Goal: Task Accomplishment & Management: Manage account settings

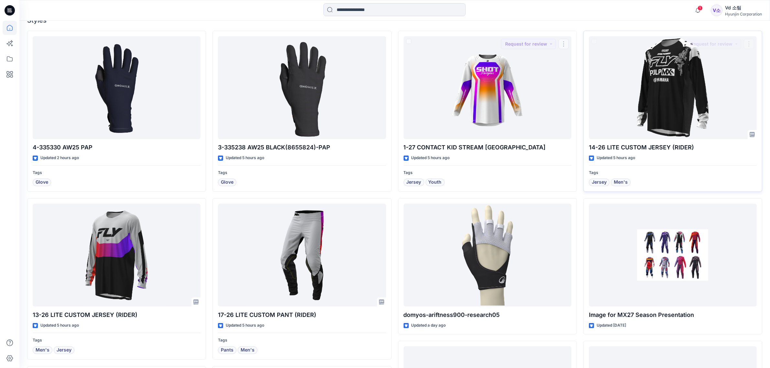
scroll to position [202, 0]
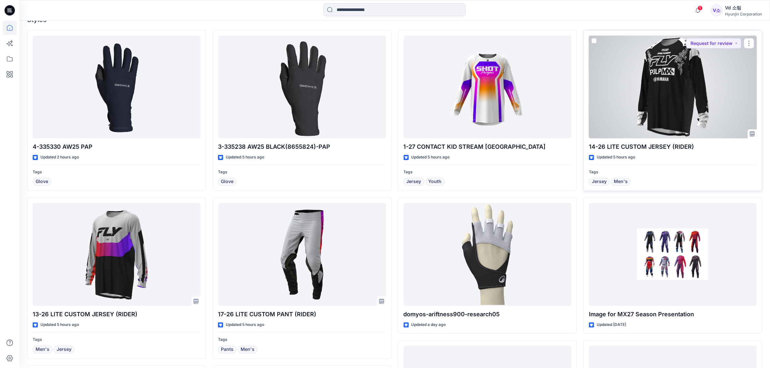
click at [609, 106] on div at bounding box center [673, 87] width 168 height 103
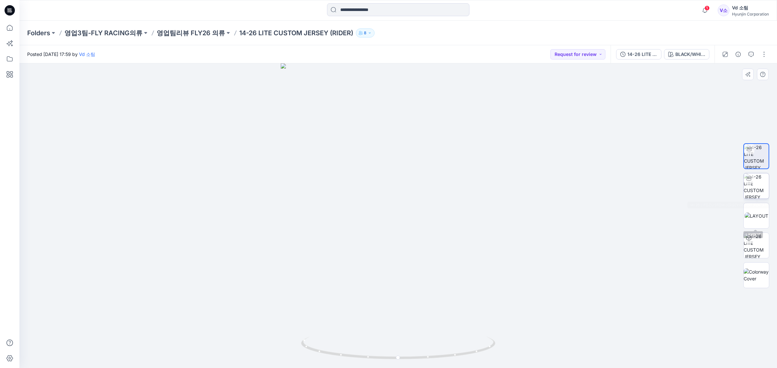
click at [759, 198] on img at bounding box center [755, 185] width 25 height 25
click at [394, 96] on img at bounding box center [398, 203] width 276 height 332
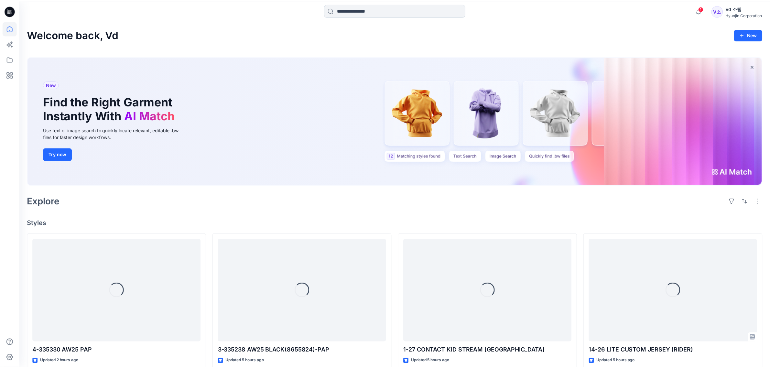
scroll to position [202, 0]
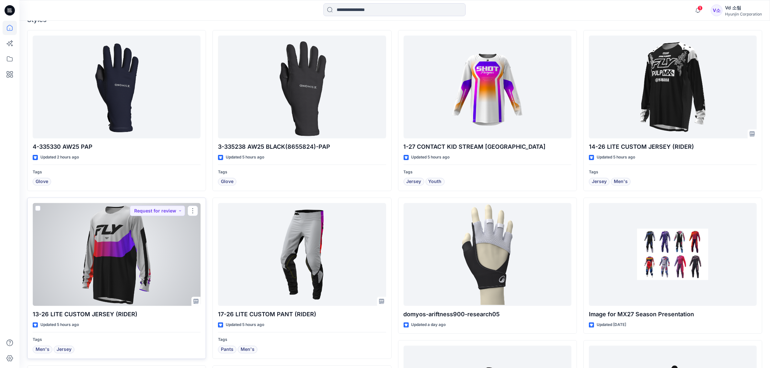
click at [127, 260] on div at bounding box center [117, 254] width 168 height 103
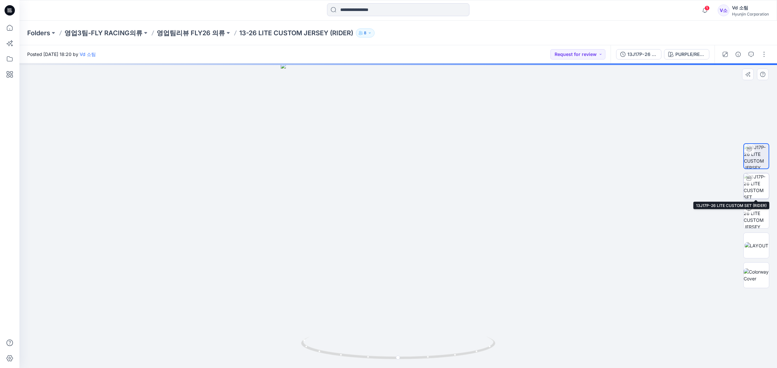
click at [766, 195] on img at bounding box center [755, 185] width 25 height 25
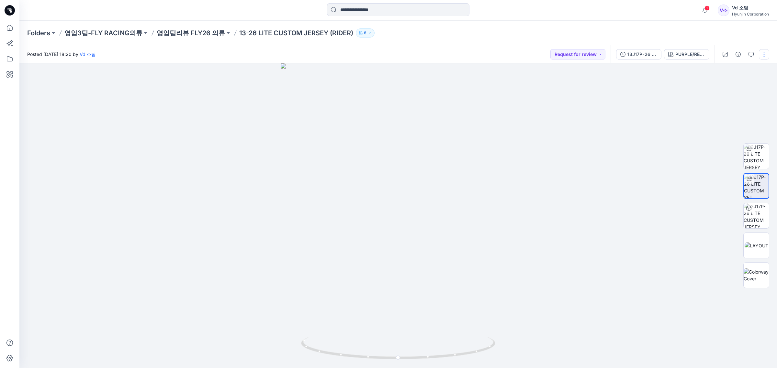
click at [761, 55] on button "button" at bounding box center [763, 54] width 10 height 10
click at [183, 36] on p "영업팀리뷰 FLY26 의류" at bounding box center [191, 32] width 68 height 9
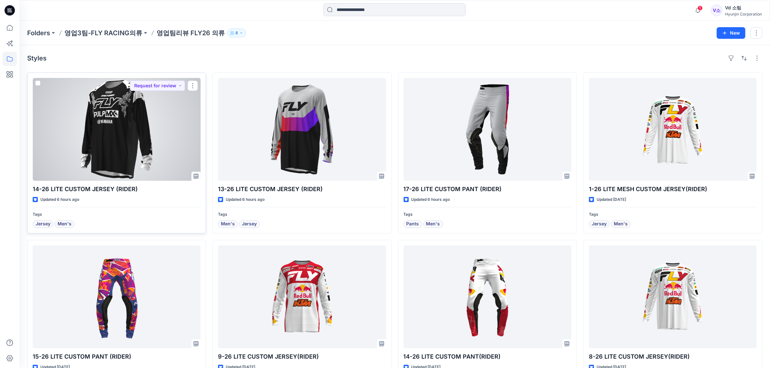
click at [129, 151] on div at bounding box center [117, 129] width 168 height 103
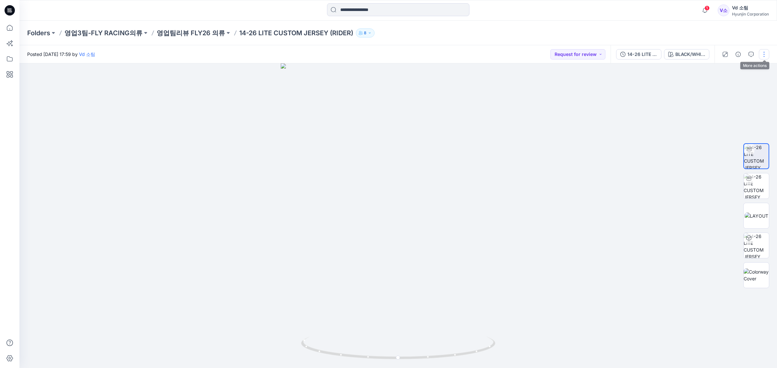
click at [764, 51] on button "button" at bounding box center [763, 54] width 10 height 10
click at [724, 87] on p "Edit" at bounding box center [722, 87] width 8 height 7
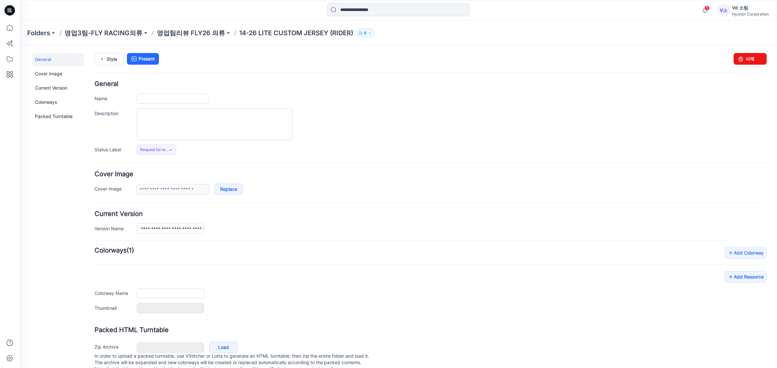
type input "**********"
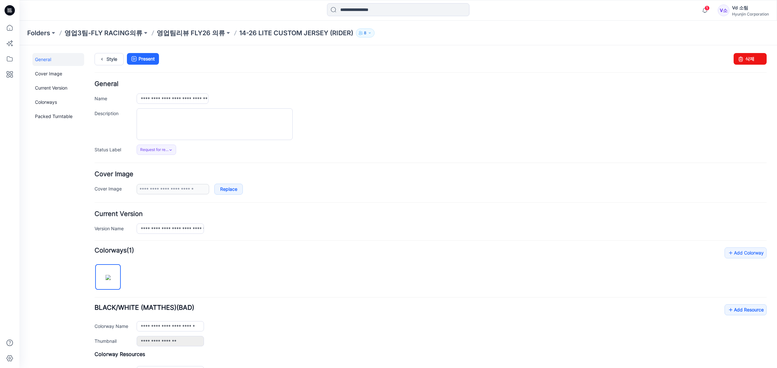
drag, startPoint x: 330, startPoint y: 248, endPoint x: 327, endPoint y: 249, distance: 3.5
click at [330, 251] on form "**********" at bounding box center [430, 290] width 672 height 419
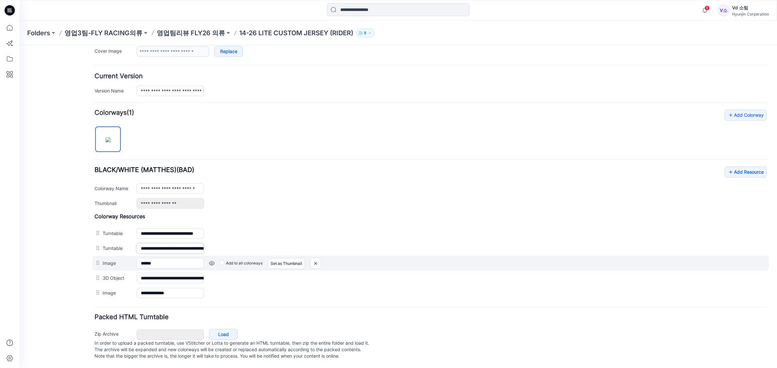
scroll to position [0, 35]
drag, startPoint x: 201, startPoint y: 242, endPoint x: 386, endPoint y: 256, distance: 185.7
click at [386, 256] on div "**********" at bounding box center [430, 257] width 672 height 88
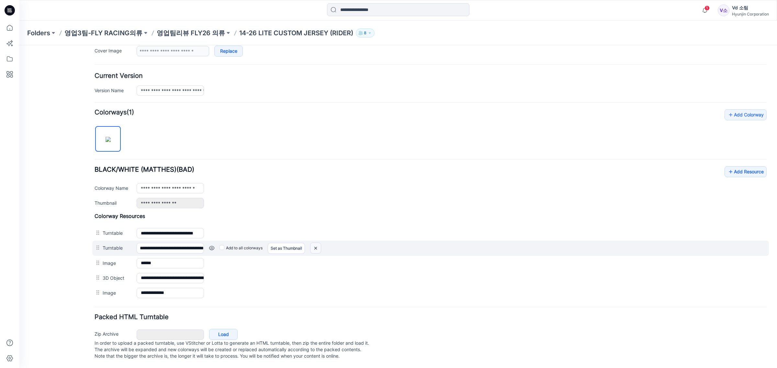
click at [319, 243] on img at bounding box center [315, 248] width 10 height 11
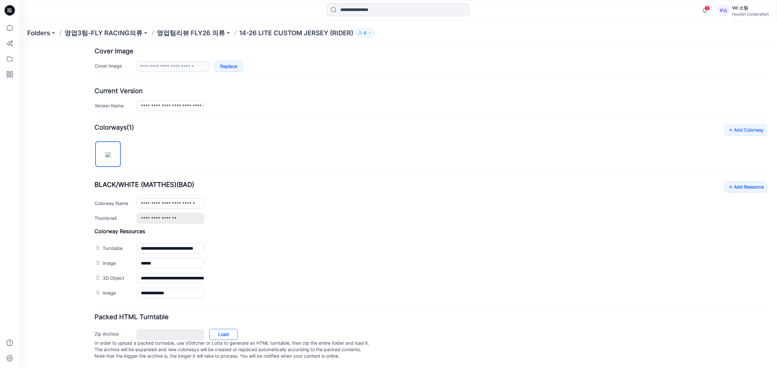
scroll to position [132, 0]
click at [237, 329] on link "Load" at bounding box center [223, 334] width 28 height 11
click at [201, 33] on p "영업팀리뷰 FLY26 의류" at bounding box center [191, 32] width 68 height 9
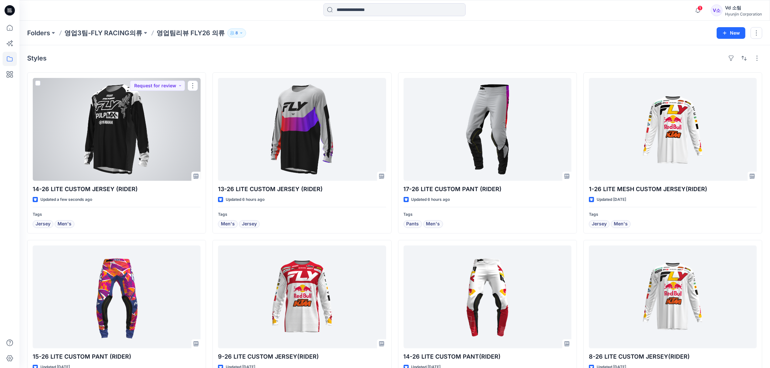
click at [124, 148] on div at bounding box center [117, 129] width 168 height 103
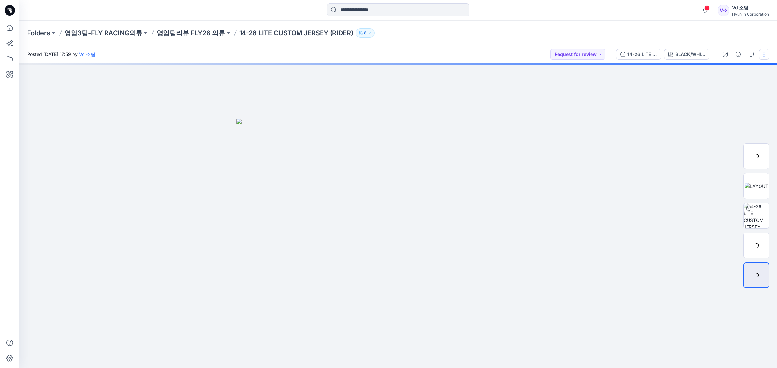
click at [765, 58] on button "button" at bounding box center [763, 54] width 10 height 10
click at [746, 89] on button "Edit" at bounding box center [737, 87] width 60 height 12
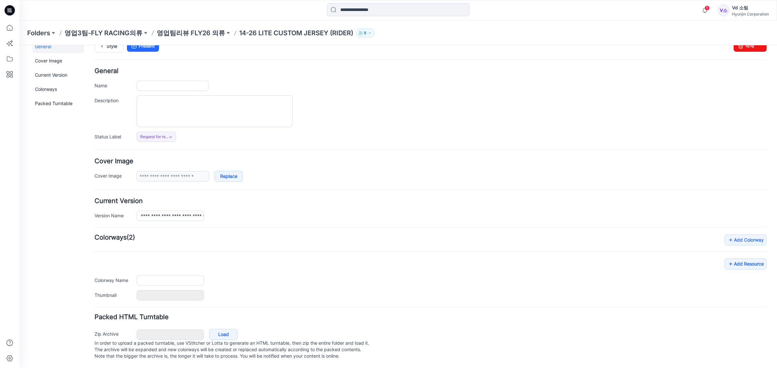
type input "**********"
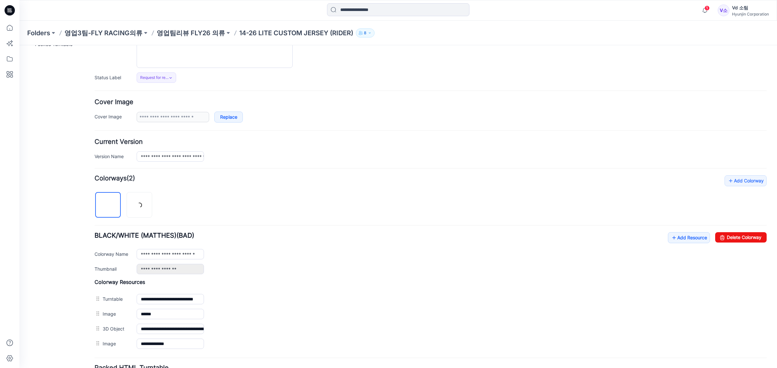
scroll to position [132, 0]
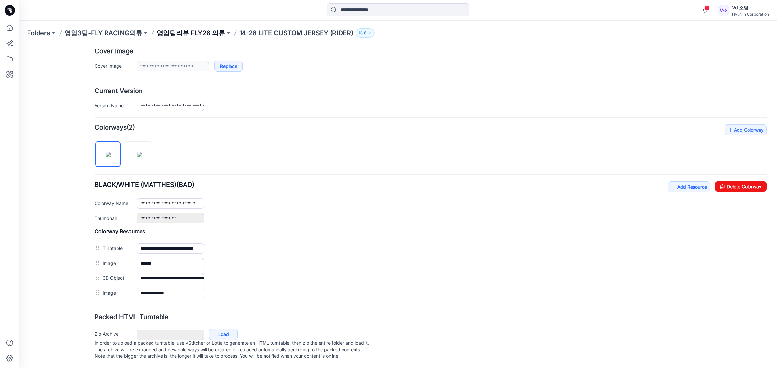
click at [188, 29] on p "영업팀리뷰 FLY26 의류" at bounding box center [191, 32] width 68 height 9
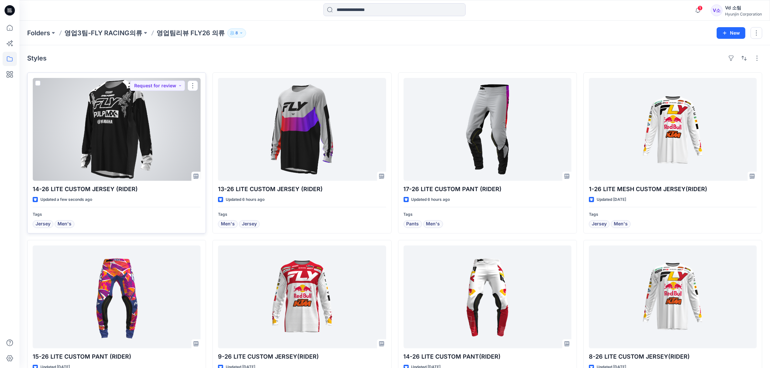
click at [156, 120] on div at bounding box center [117, 129] width 168 height 103
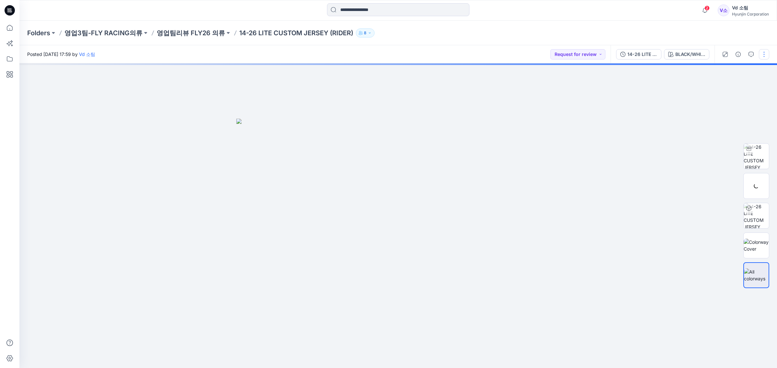
click at [763, 54] on button "button" at bounding box center [763, 54] width 10 height 10
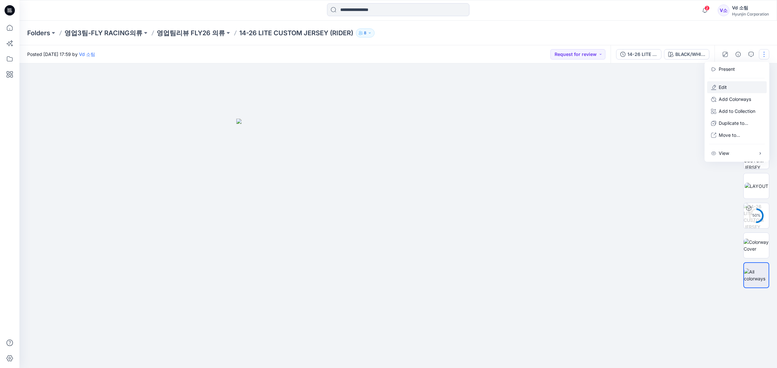
click at [729, 87] on button "Edit" at bounding box center [737, 87] width 60 height 12
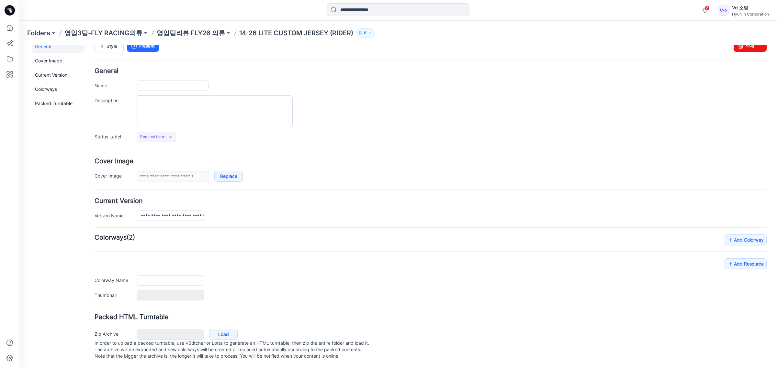
type input "**********"
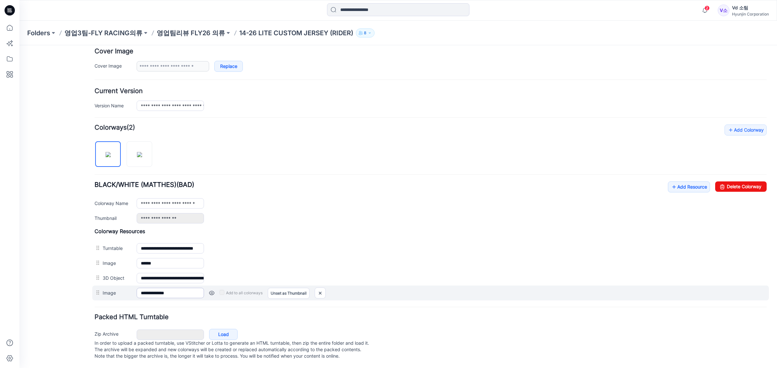
scroll to position [132, 0]
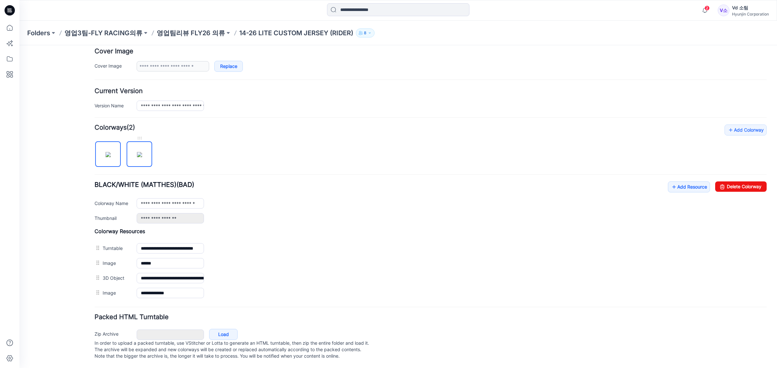
click at [137, 152] on img at bounding box center [139, 154] width 5 height 5
type input "**********"
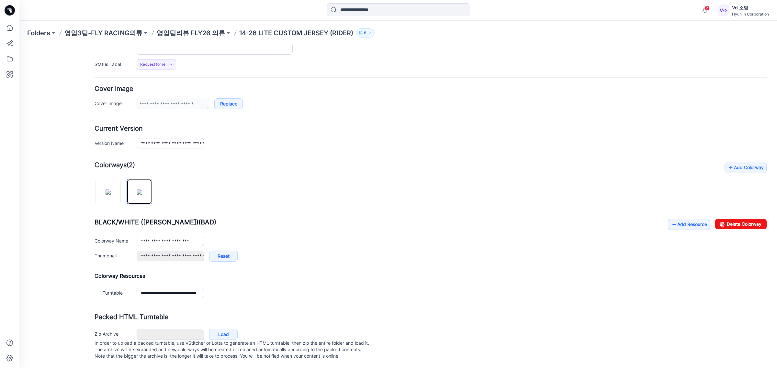
scroll to position [94, 0]
click at [726, 219] on link "Delete Colorway" at bounding box center [740, 224] width 51 height 10
type input "**********"
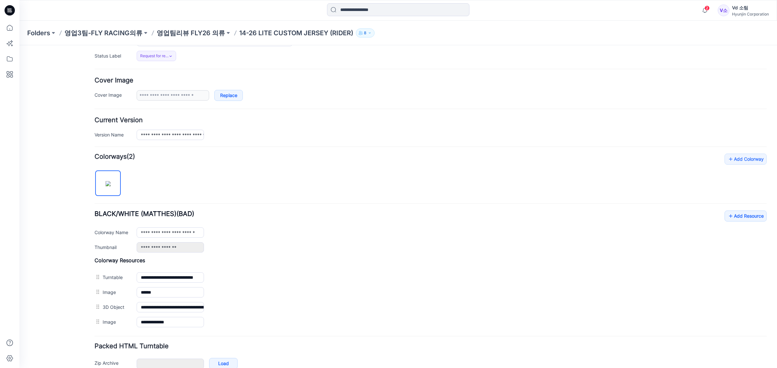
click at [204, 27] on div "Folders 영업3팀-FLY RACING의류 영업팀리뷰 FLY26 의류 14-26 LITE CUSTOM JERSEY (RIDER) 8" at bounding box center [397, 33] width 757 height 25
click at [198, 32] on p "영업팀리뷰 FLY26 의류" at bounding box center [191, 32] width 68 height 9
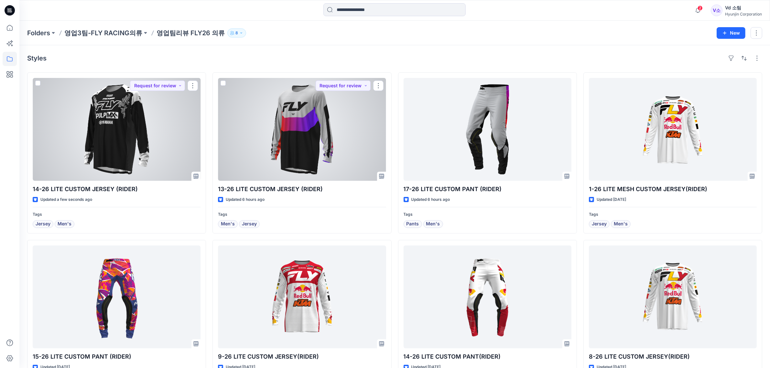
click at [163, 133] on div at bounding box center [117, 129] width 168 height 103
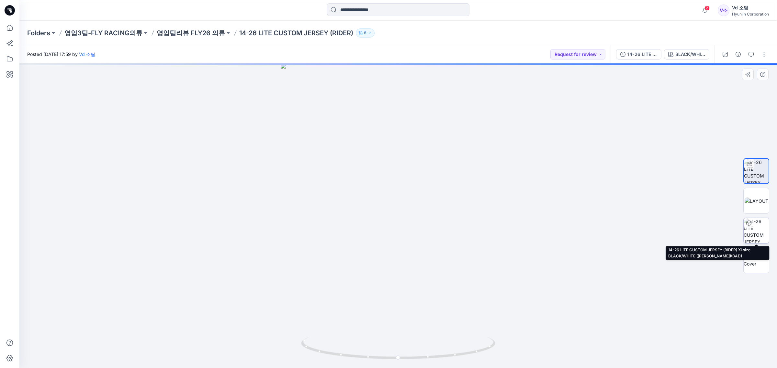
click at [753, 243] on img at bounding box center [755, 230] width 25 height 25
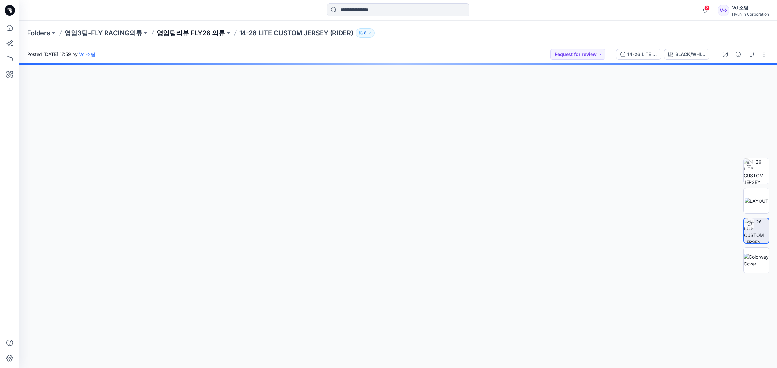
click at [179, 34] on p "영업팀리뷰 FLY26 의류" at bounding box center [191, 32] width 68 height 9
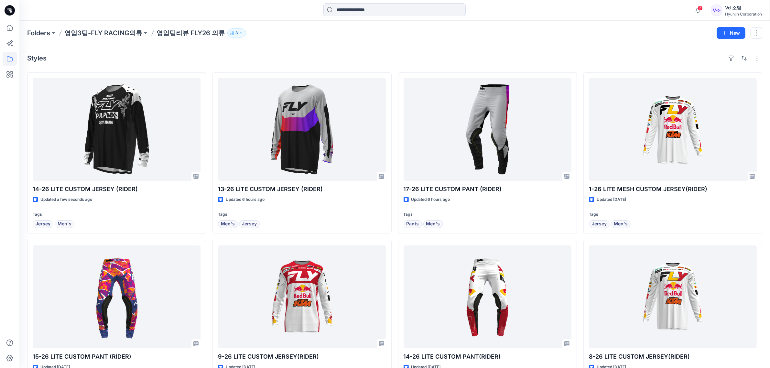
drag, startPoint x: 550, startPoint y: 62, endPoint x: 116, endPoint y: 101, distance: 436.6
click at [549, 62] on div "Styles" at bounding box center [394, 58] width 735 height 10
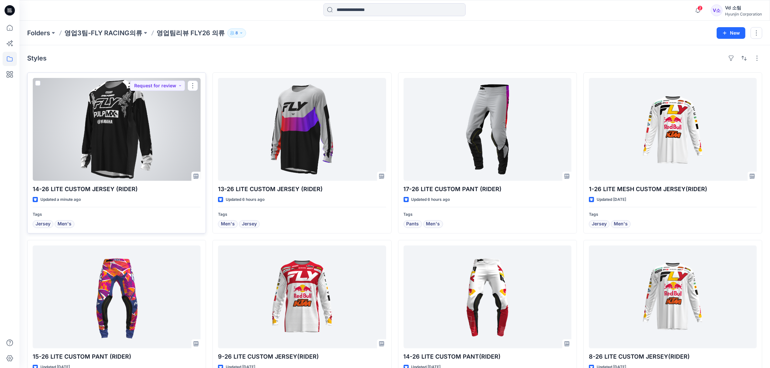
click at [156, 108] on div at bounding box center [117, 129] width 168 height 103
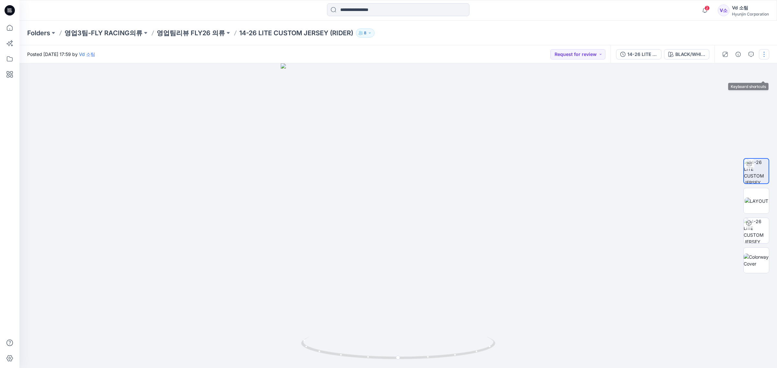
click at [766, 57] on button "button" at bounding box center [763, 54] width 10 height 10
click at [733, 86] on button "Edit" at bounding box center [737, 87] width 60 height 12
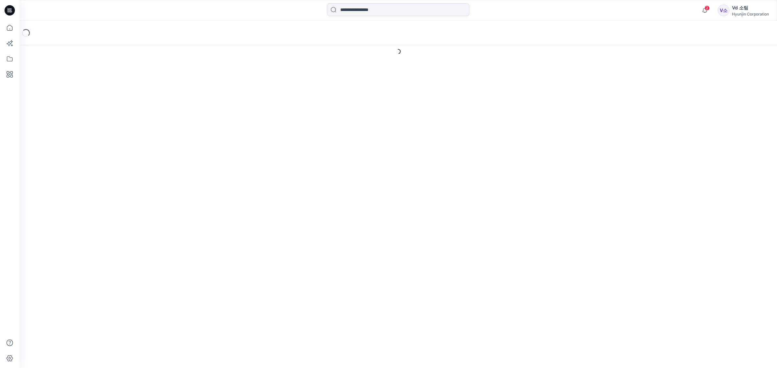
scroll to position [21, 0]
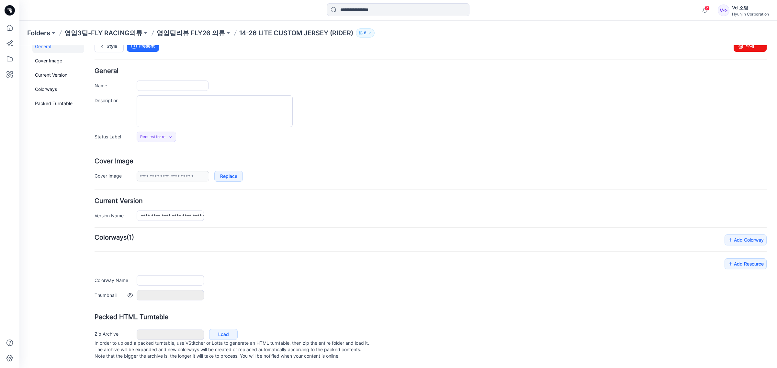
type input "**********"
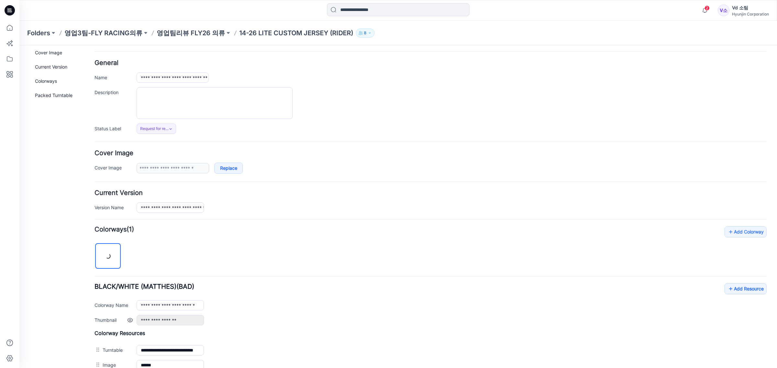
click at [226, 324] on div "**********" at bounding box center [452, 320] width 630 height 10
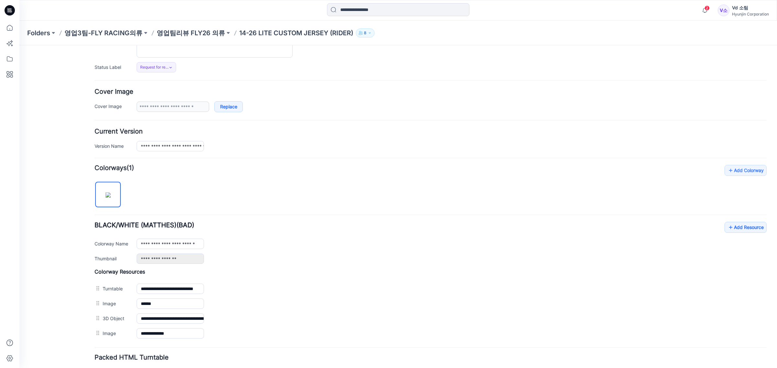
scroll to position [132, 0]
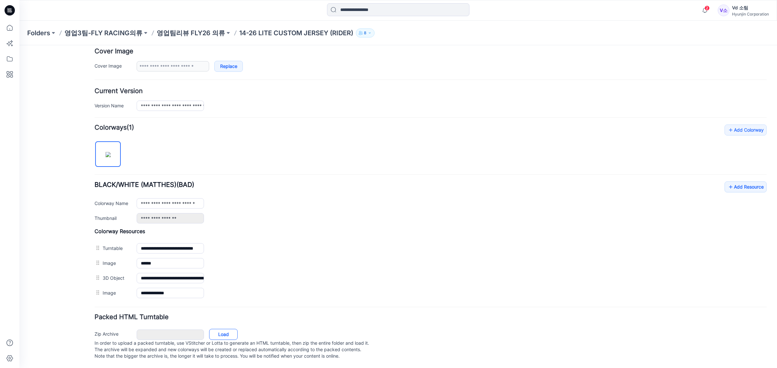
click at [220, 329] on link "Load" at bounding box center [223, 334] width 28 height 11
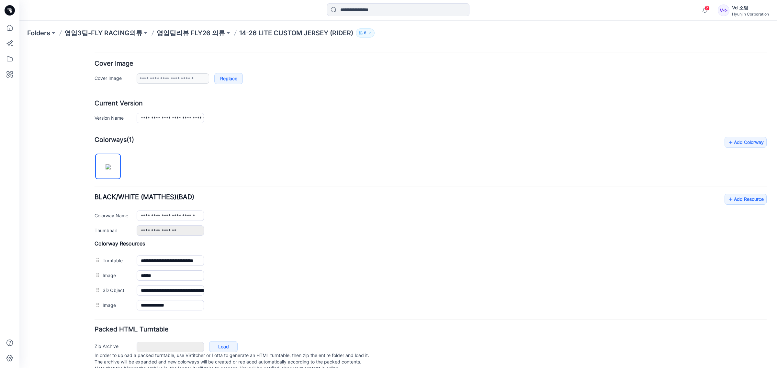
scroll to position [91, 0]
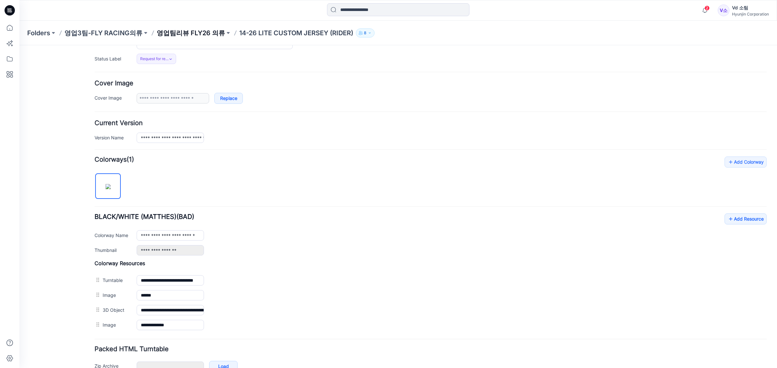
click at [201, 29] on p "영업팀리뷰 FLY26 의류" at bounding box center [191, 32] width 68 height 9
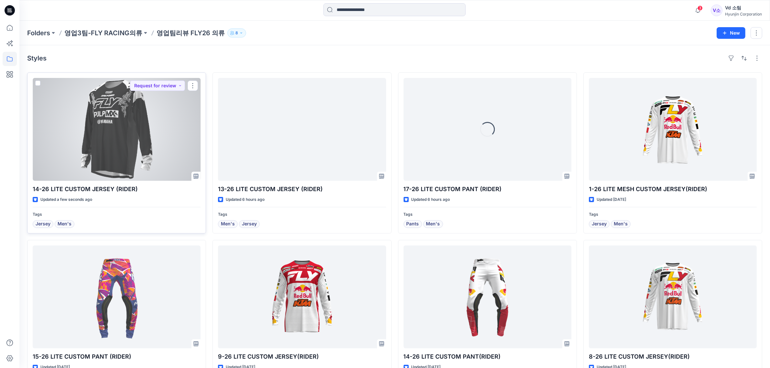
click at [150, 167] on div at bounding box center [117, 129] width 168 height 103
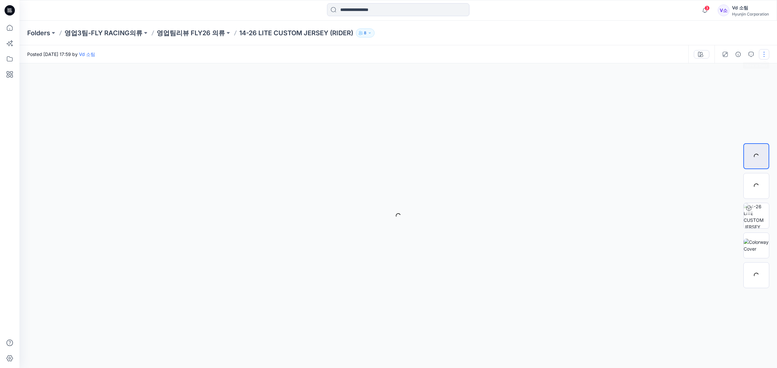
click at [764, 57] on button "button" at bounding box center [763, 54] width 10 height 10
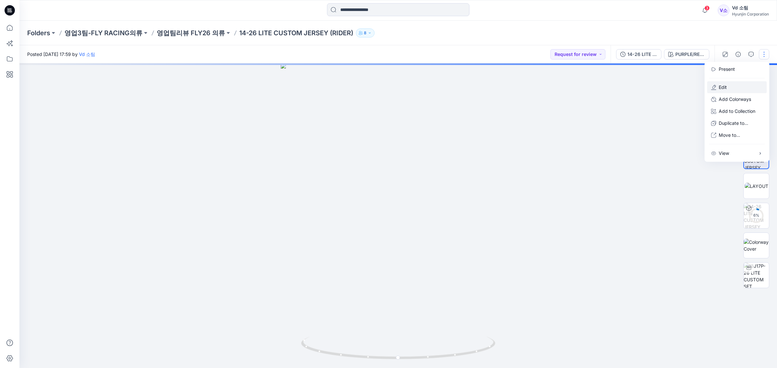
click at [730, 84] on button "Edit" at bounding box center [737, 87] width 60 height 12
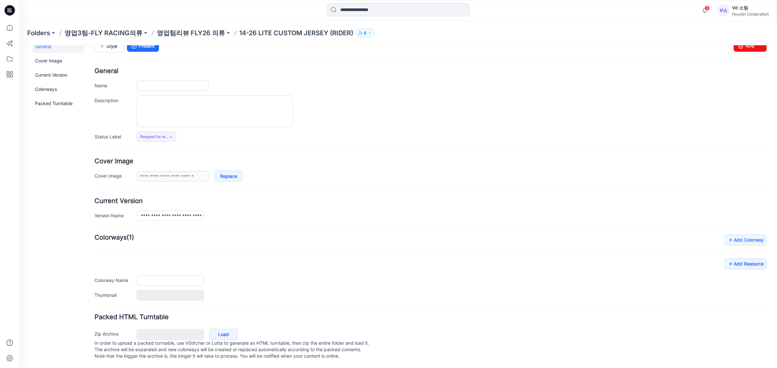
type input "**********"
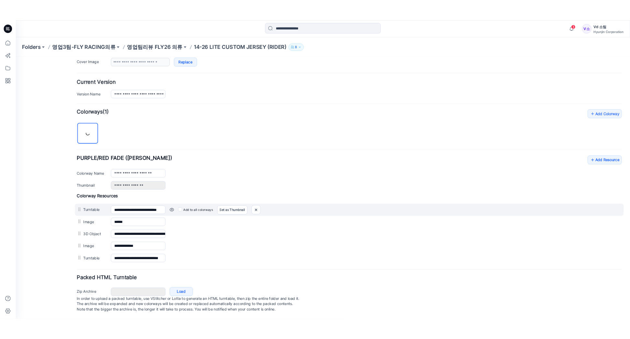
scroll to position [147, 0]
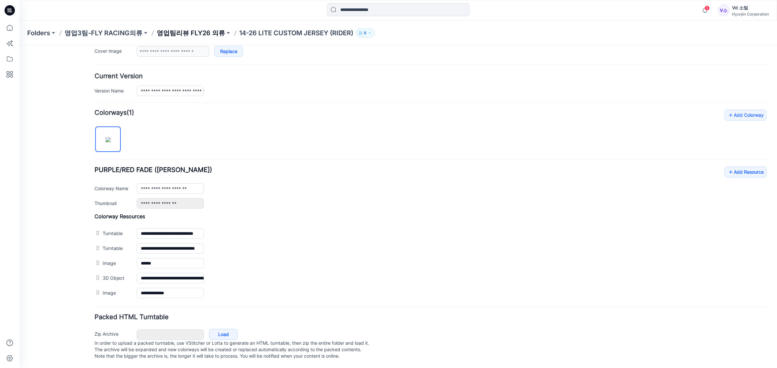
click at [193, 36] on p "영업팀리뷰 FLY26 의류" at bounding box center [191, 32] width 68 height 9
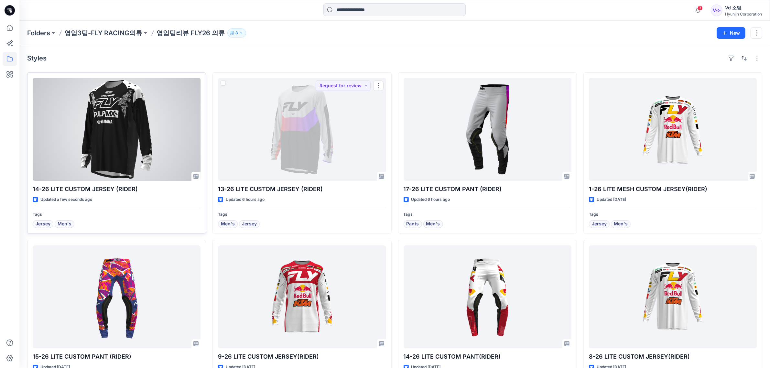
click at [113, 138] on div at bounding box center [117, 129] width 168 height 103
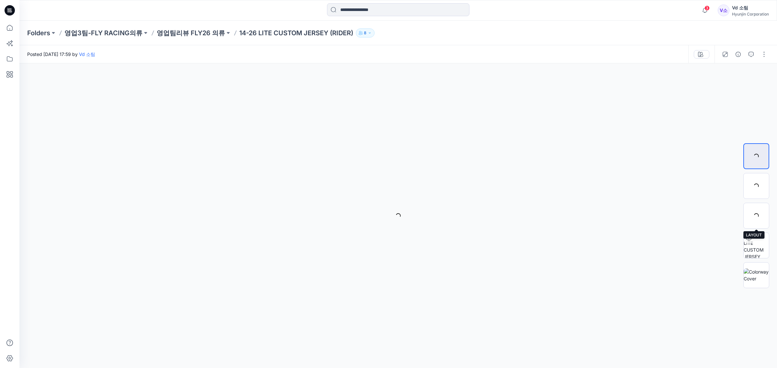
drag, startPoint x: 753, startPoint y: 218, endPoint x: 748, endPoint y: 190, distance: 29.0
click at [753, 209] on div at bounding box center [756, 216] width 26 height 26
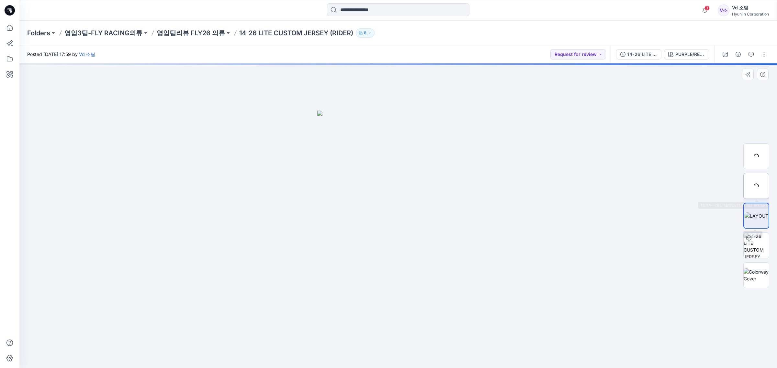
click at [747, 190] on div at bounding box center [756, 186] width 26 height 26
drag, startPoint x: 358, startPoint y: 353, endPoint x: 258, endPoint y: 339, distance: 101.2
click at [258, 339] on div at bounding box center [397, 215] width 757 height 305
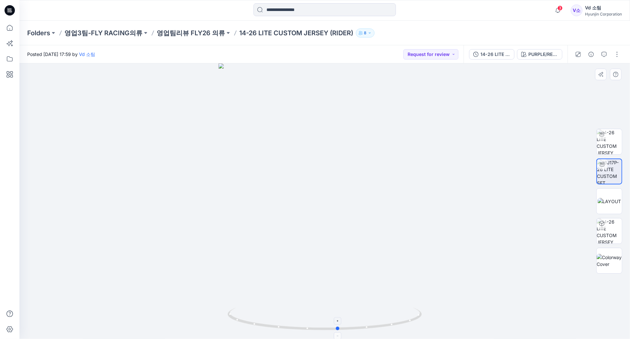
click at [399, 312] on icon at bounding box center [325, 320] width 196 height 24
drag, startPoint x: 401, startPoint y: 312, endPoint x: 574, endPoint y: 277, distance: 177.2
click at [574, 277] on div at bounding box center [324, 201] width 610 height 276
click at [617, 230] on img at bounding box center [608, 230] width 25 height 25
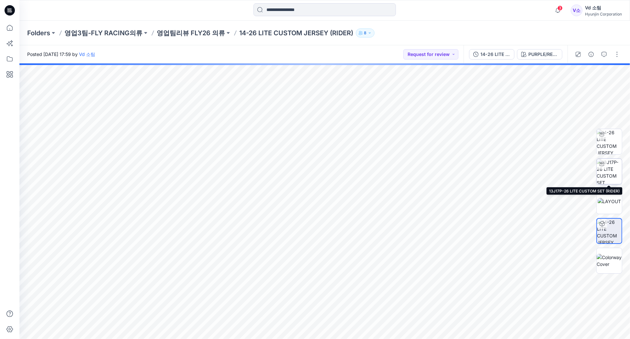
click at [613, 164] on img at bounding box center [608, 171] width 25 height 25
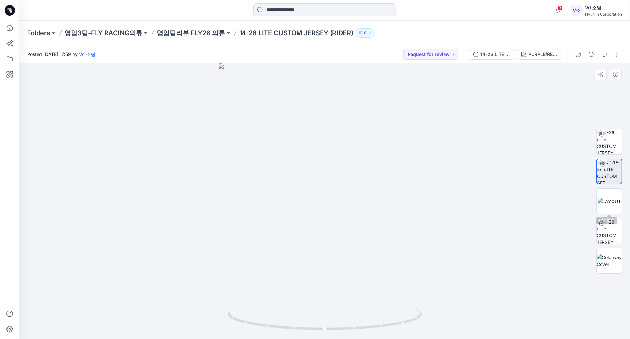
click at [622, 214] on div at bounding box center [609, 201] width 26 height 162
click at [604, 258] on img at bounding box center [608, 261] width 25 height 14
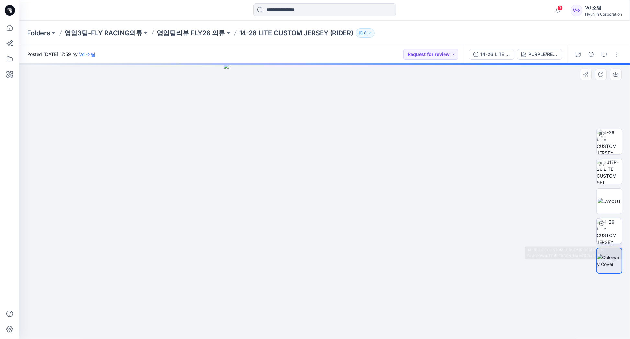
click at [611, 240] on img at bounding box center [608, 230] width 25 height 25
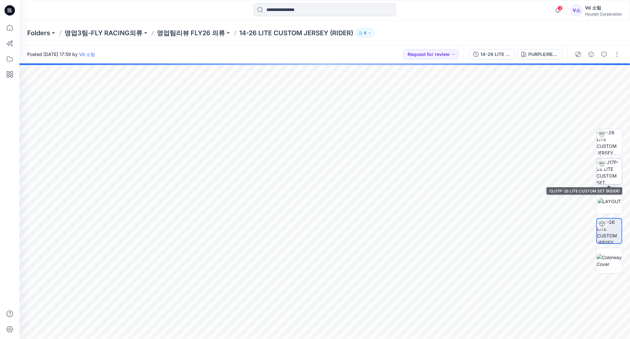
click at [608, 178] on img at bounding box center [608, 171] width 25 height 25
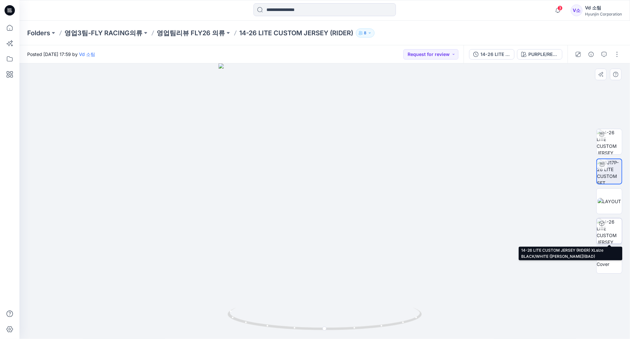
click at [610, 235] on img at bounding box center [608, 230] width 25 height 25
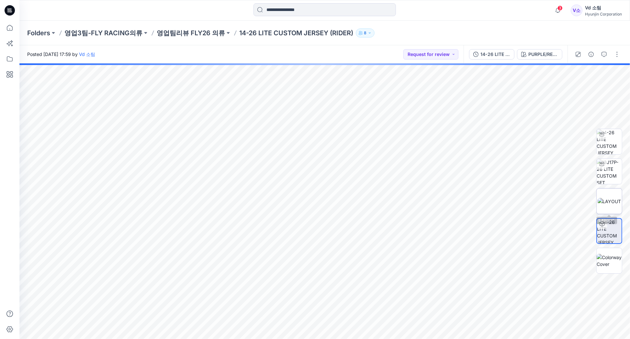
click at [607, 205] on img at bounding box center [609, 201] width 24 height 7
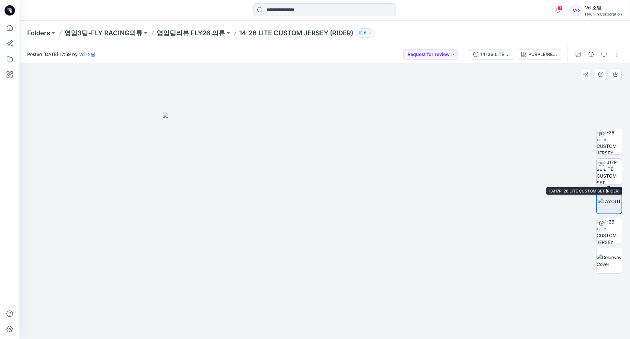
click at [600, 174] on img at bounding box center [608, 171] width 25 height 25
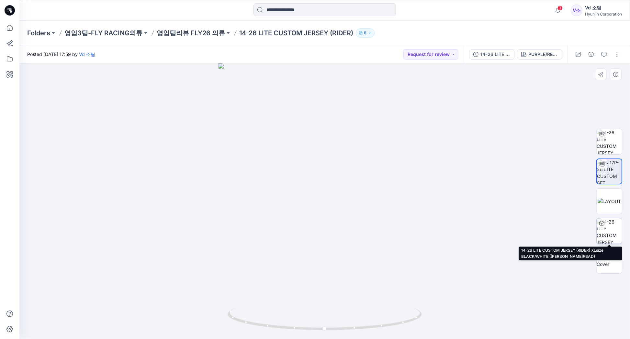
click at [609, 232] on img at bounding box center [608, 230] width 25 height 25
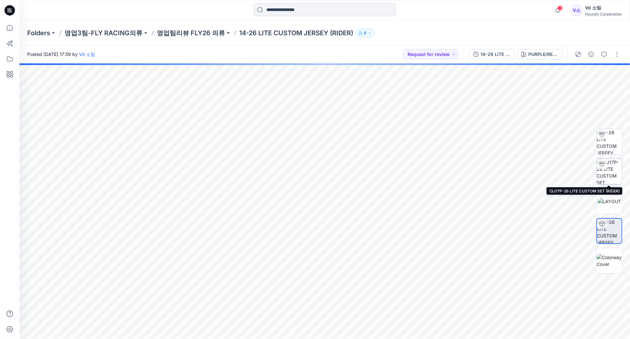
click at [610, 179] on img at bounding box center [608, 171] width 25 height 25
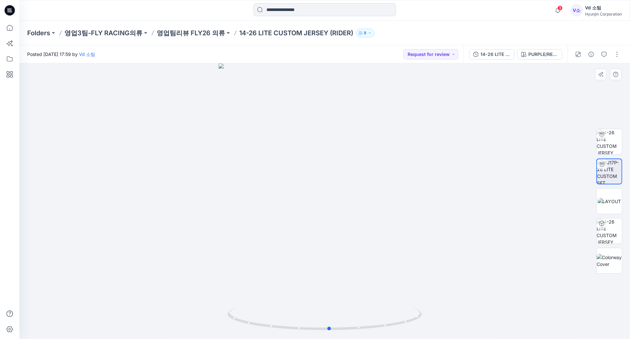
click at [317, 274] on div at bounding box center [324, 201] width 610 height 276
drag, startPoint x: 338, startPoint y: 250, endPoint x: 337, endPoint y: 211, distance: 39.2
click at [337, 211] on img at bounding box center [324, 129] width 368 height 420
drag, startPoint x: 387, startPoint y: 304, endPoint x: 543, endPoint y: 289, distance: 156.6
click at [539, 293] on div at bounding box center [324, 201] width 610 height 276
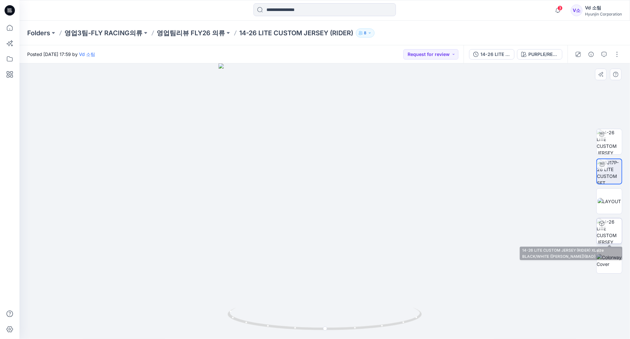
click at [612, 240] on img at bounding box center [608, 230] width 25 height 25
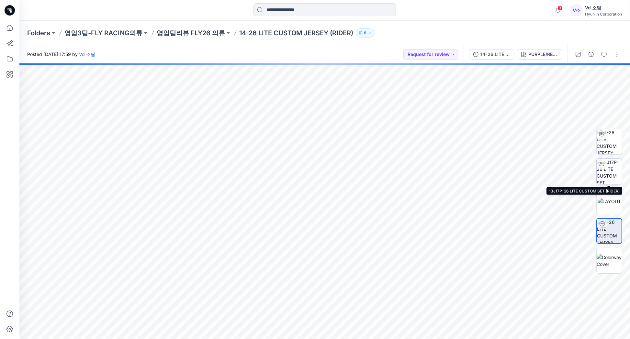
click at [598, 180] on img at bounding box center [608, 171] width 25 height 25
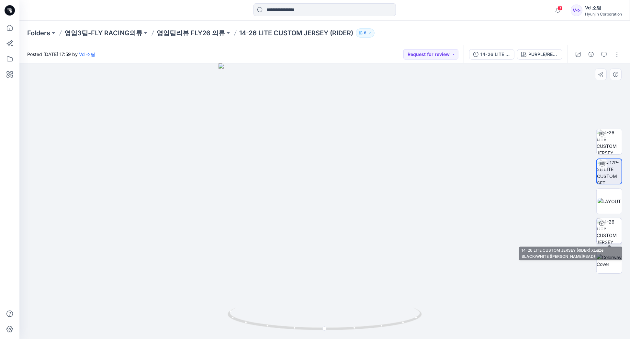
click at [610, 235] on img at bounding box center [608, 230] width 25 height 25
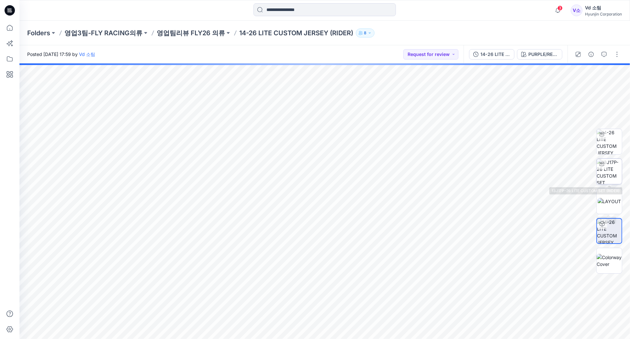
click at [613, 168] on img at bounding box center [608, 171] width 25 height 25
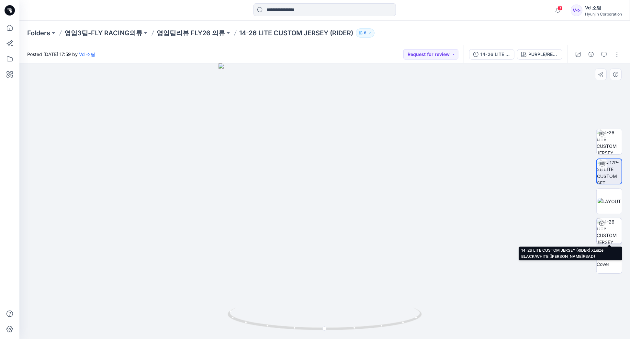
click at [598, 238] on img at bounding box center [608, 230] width 25 height 25
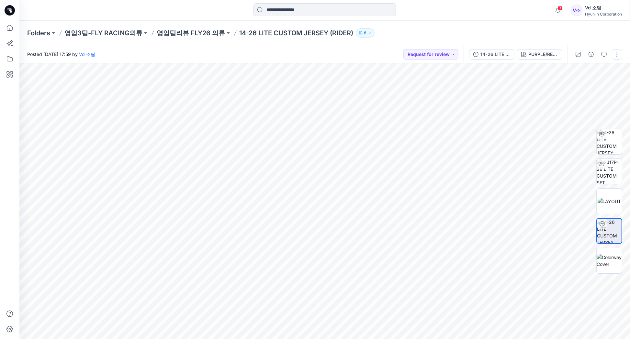
click at [617, 52] on button "button" at bounding box center [617, 54] width 10 height 10
click at [588, 83] on button "Edit" at bounding box center [590, 87] width 60 height 12
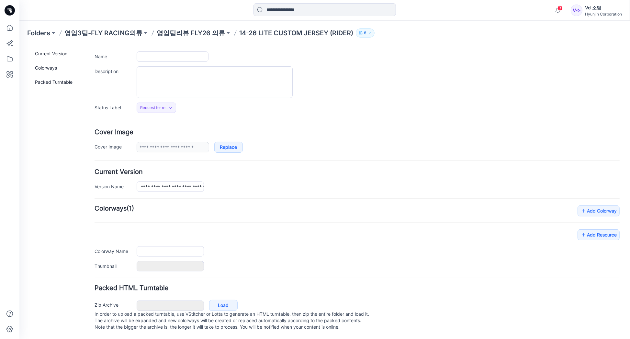
type input "**********"
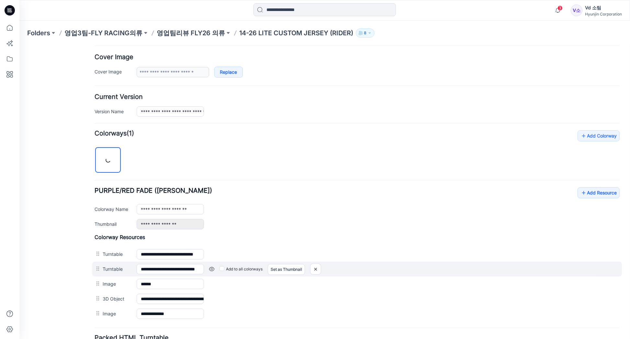
scroll to position [176, 0]
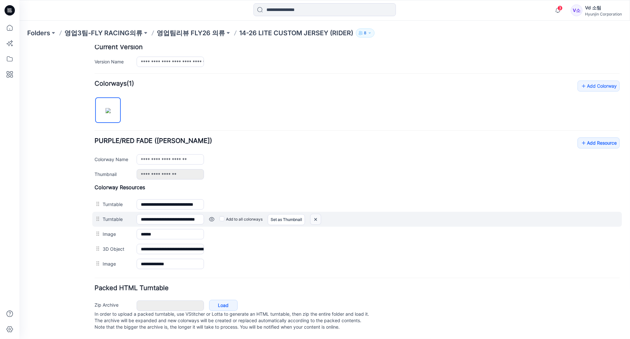
click at [317, 214] on img at bounding box center [315, 219] width 10 height 11
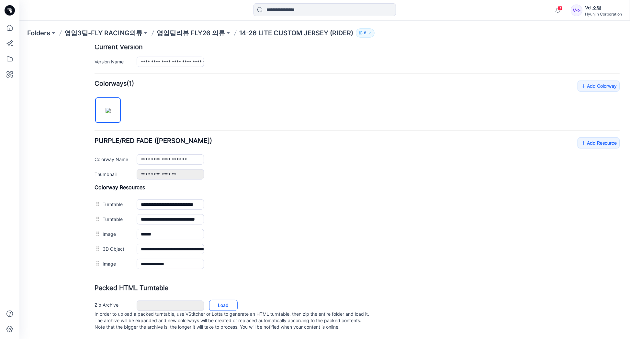
scroll to position [161, 0]
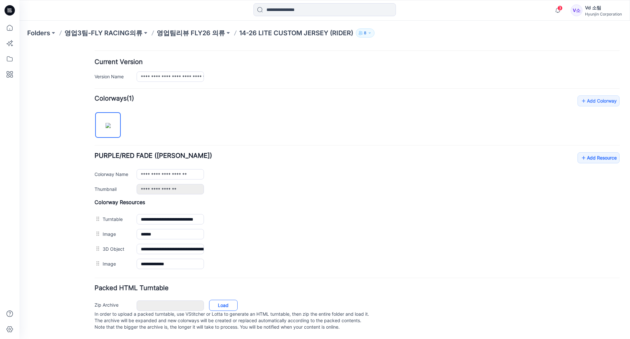
click at [225, 301] on link "Load" at bounding box center [223, 305] width 28 height 11
click at [191, 35] on p "영업팀리뷰 FLY26 의류" at bounding box center [191, 32] width 68 height 9
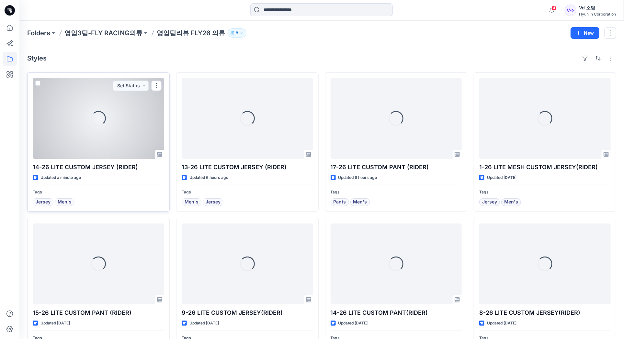
click at [122, 116] on div "Loading..." at bounding box center [98, 118] width 131 height 81
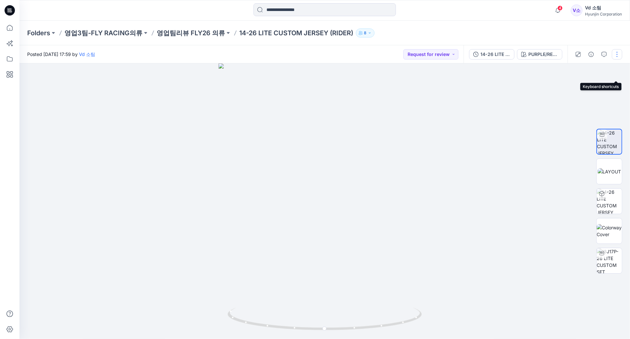
click at [619, 57] on button "button" at bounding box center [617, 54] width 10 height 10
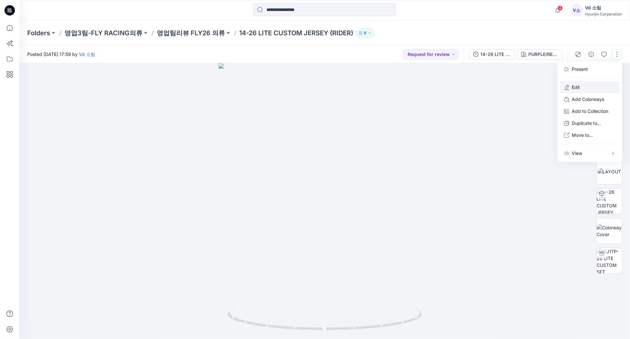
click at [598, 87] on button "Edit" at bounding box center [590, 87] width 60 height 12
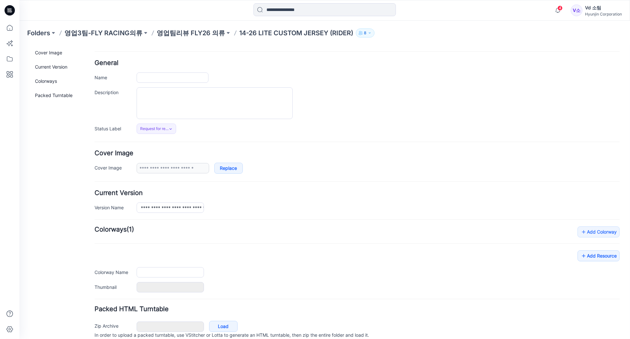
type input "**********"
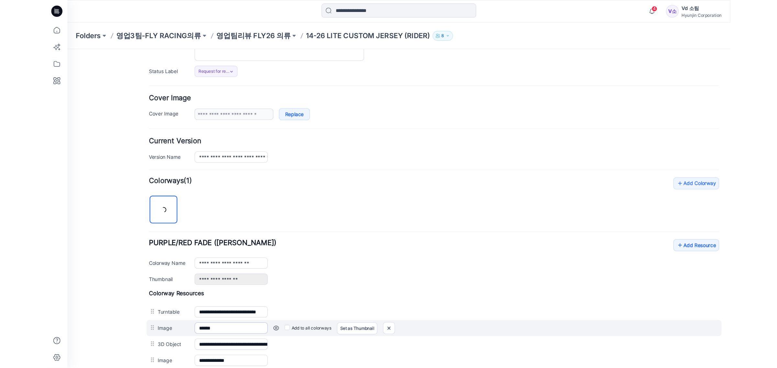
scroll to position [176, 0]
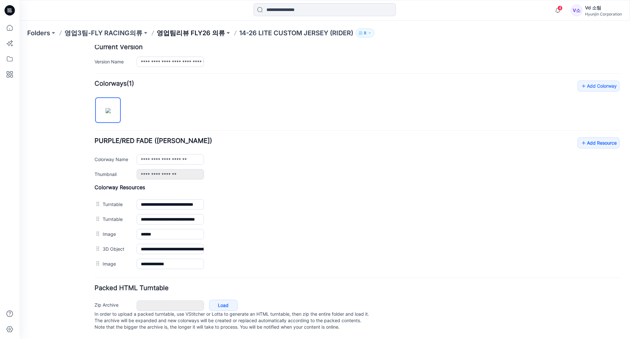
click at [188, 31] on p "영업팀리뷰 FLY26 의류" at bounding box center [191, 32] width 68 height 9
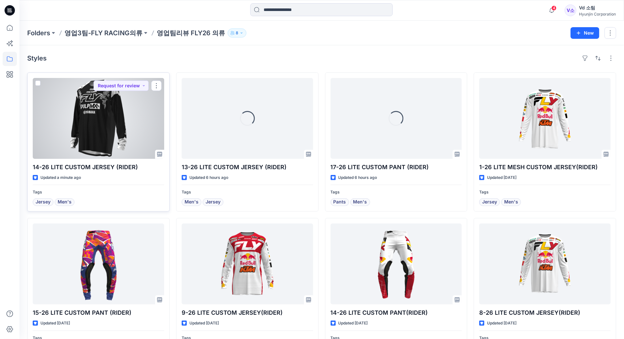
click at [112, 112] on div at bounding box center [98, 118] width 131 height 81
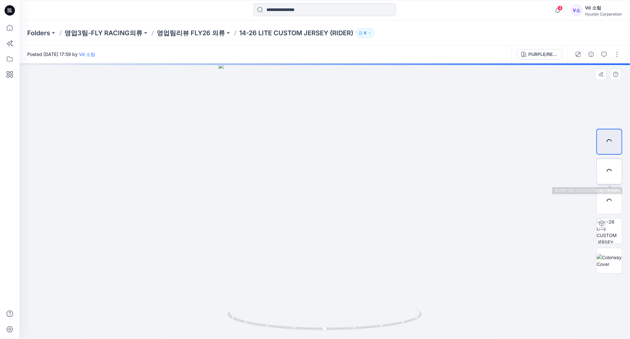
click at [613, 167] on div at bounding box center [609, 172] width 26 height 26
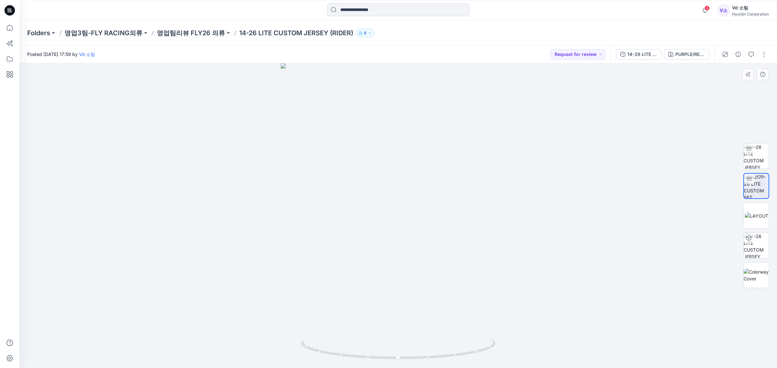
click at [629, 214] on div at bounding box center [397, 215] width 757 height 305
